Goal: Task Accomplishment & Management: Use online tool/utility

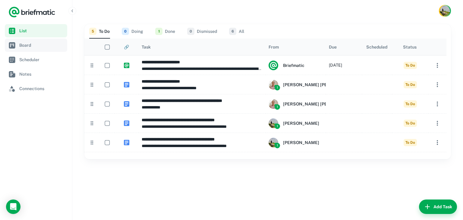
click at [27, 42] on span "Board" at bounding box center [41, 45] width 45 height 7
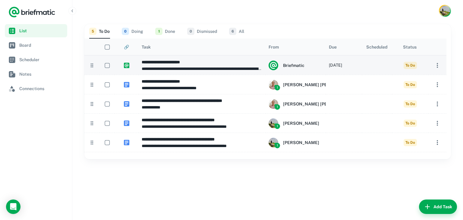
click at [206, 59] on h6 "**********" at bounding box center [202, 62] width 121 height 7
type input "**********"
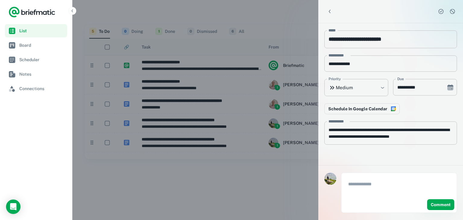
click at [192, 22] on div at bounding box center [231, 110] width 463 height 220
